Goal: Transaction & Acquisition: Purchase product/service

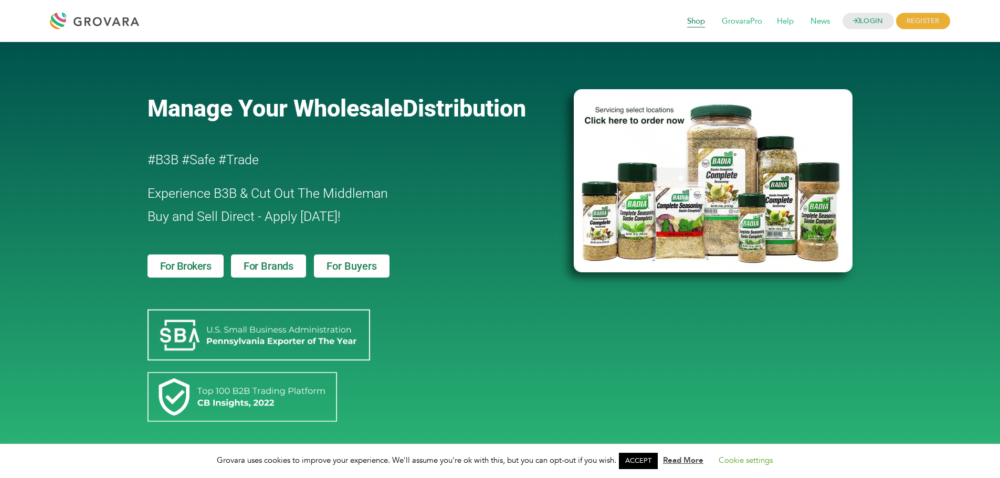
click at [691, 20] on span "Shop" at bounding box center [696, 22] width 33 height 20
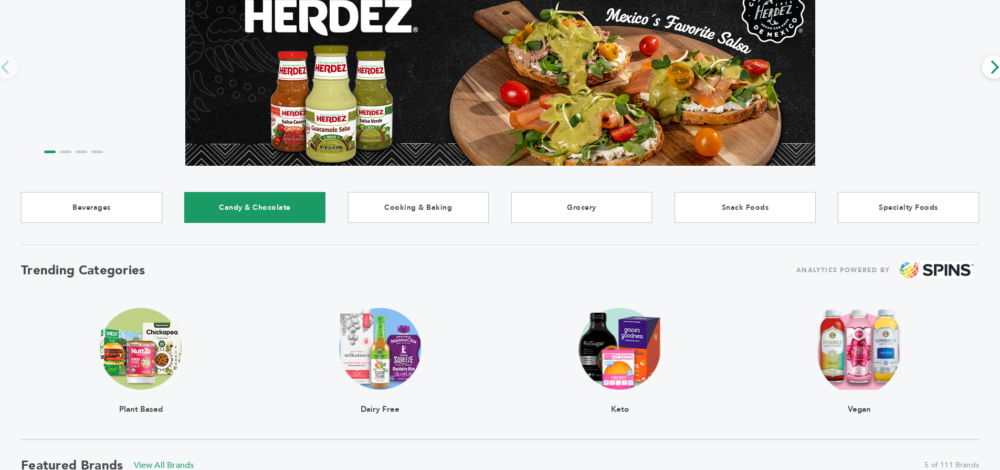
scroll to position [105, 0]
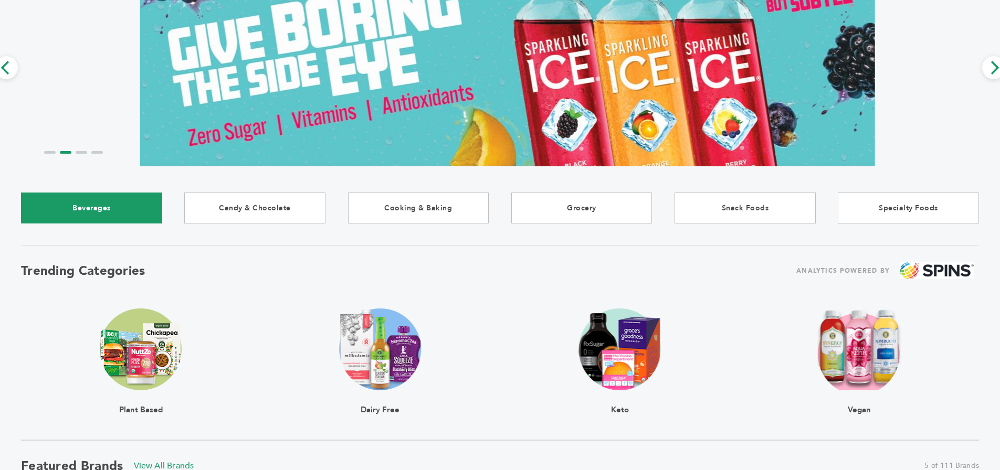
click at [113, 206] on link "Beverages" at bounding box center [91, 208] width 141 height 31
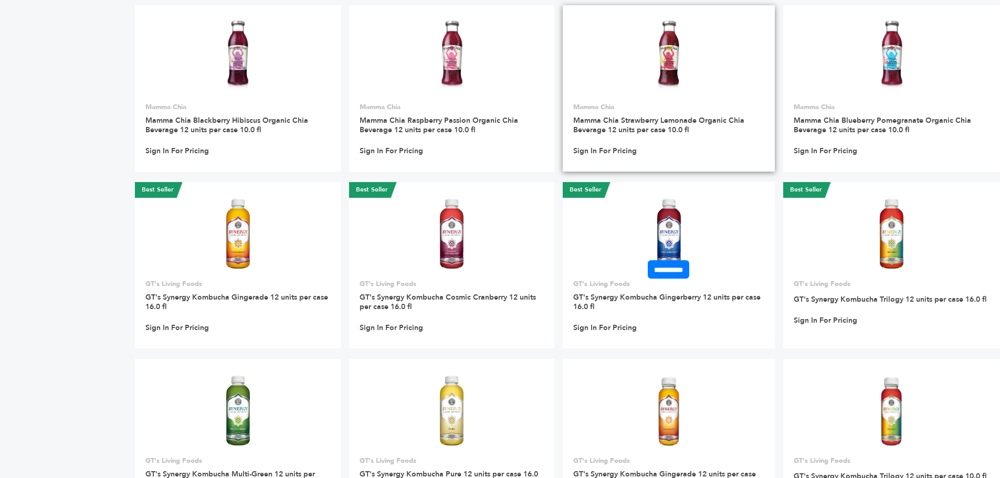
scroll to position [10867, 0]
